Goal: Transaction & Acquisition: Purchase product/service

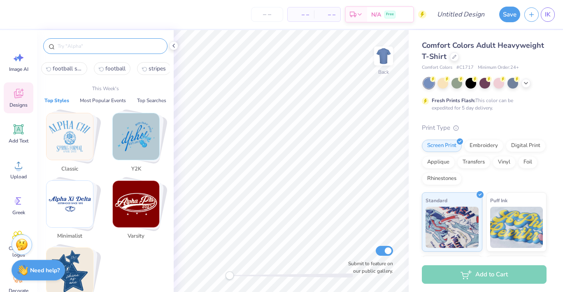
click at [72, 49] on input "text" at bounding box center [109, 46] width 105 height 8
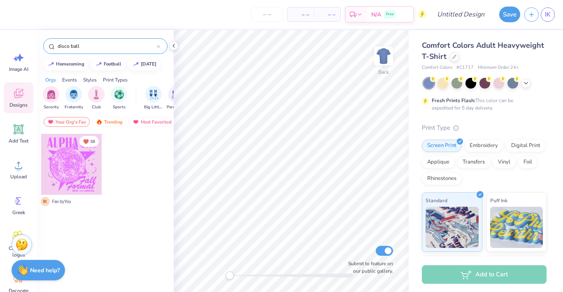
type input "disco ball"
click at [174, 44] on icon at bounding box center [173, 45] width 7 height 7
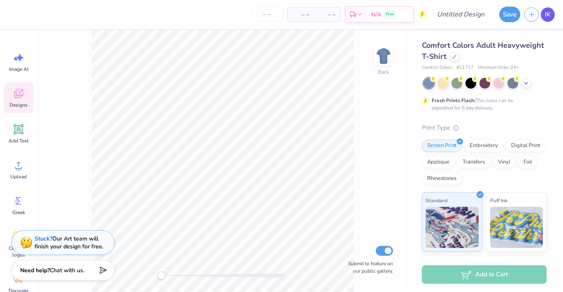
click at [549, 17] on span "IK" at bounding box center [548, 14] width 6 height 9
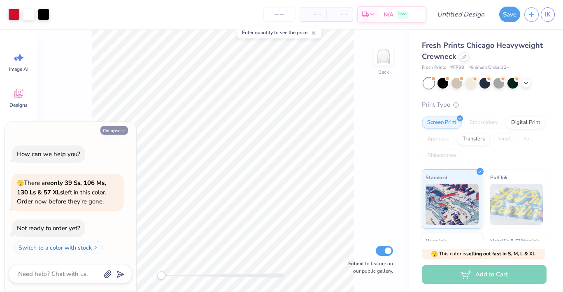
click at [124, 130] on icon "button" at bounding box center [123, 130] width 5 height 5
type textarea "x"
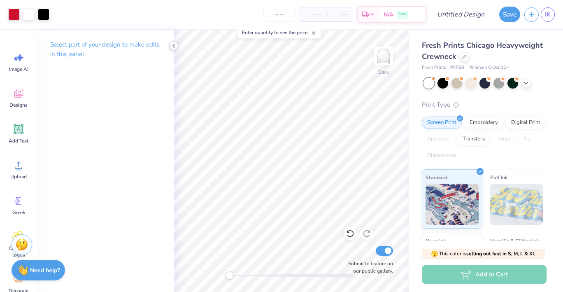
click at [175, 44] on icon at bounding box center [173, 45] width 7 height 7
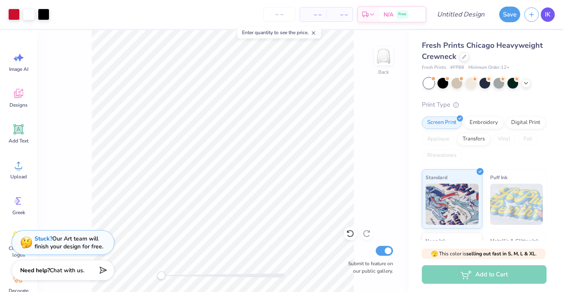
click at [546, 18] on span "IK" at bounding box center [548, 14] width 6 height 9
click at [466, 56] on div at bounding box center [463, 55] width 9 height 9
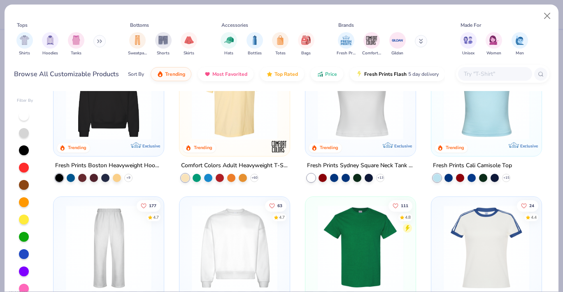
scroll to position [245, 0]
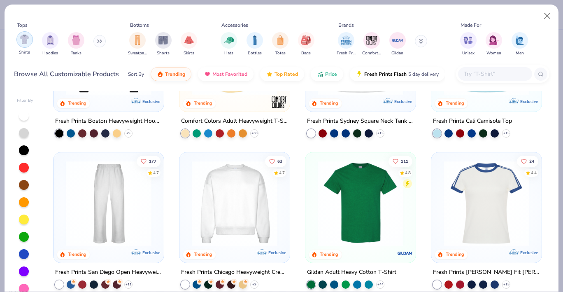
click at [25, 39] on img "filter for Shirts" at bounding box center [24, 39] width 9 height 9
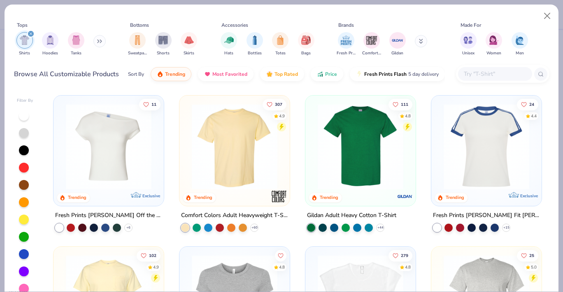
click at [114, 157] on img at bounding box center [109, 147] width 94 height 86
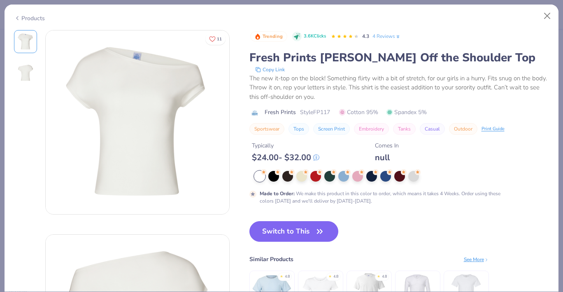
click at [18, 76] on img at bounding box center [26, 73] width 20 height 20
click at [553, 15] on button "Close" at bounding box center [547, 16] width 16 height 16
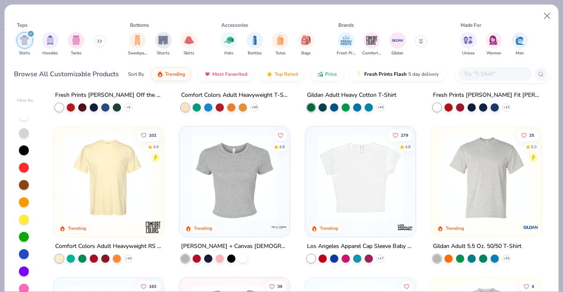
scroll to position [120, 0]
click at [366, 174] on img at bounding box center [360, 177] width 94 height 86
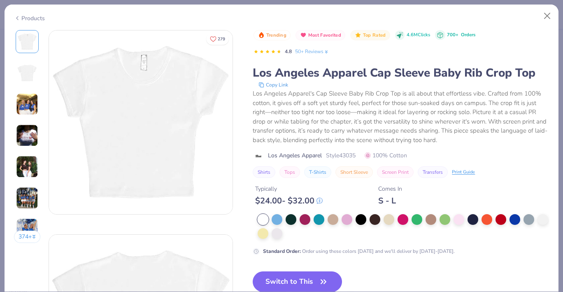
click at [27, 107] on img at bounding box center [27, 104] width 22 height 22
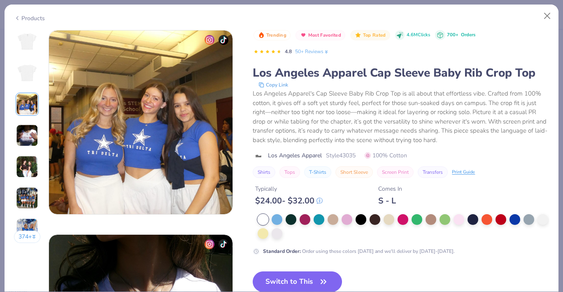
scroll to position [471, 0]
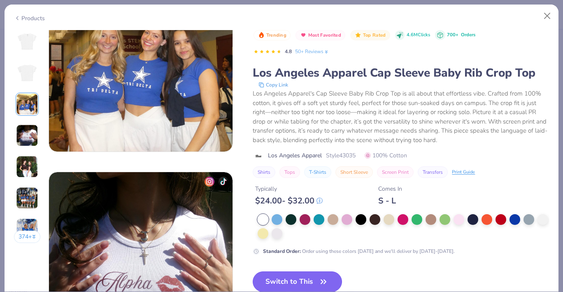
click at [319, 279] on icon "button" at bounding box center [324, 282] width 12 height 12
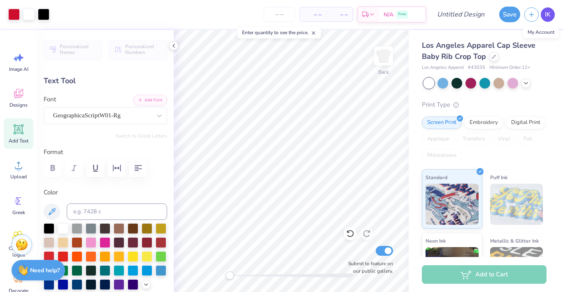
click at [544, 16] on link "IK" at bounding box center [547, 14] width 14 height 14
